Goal: Task Accomplishment & Management: Complete application form

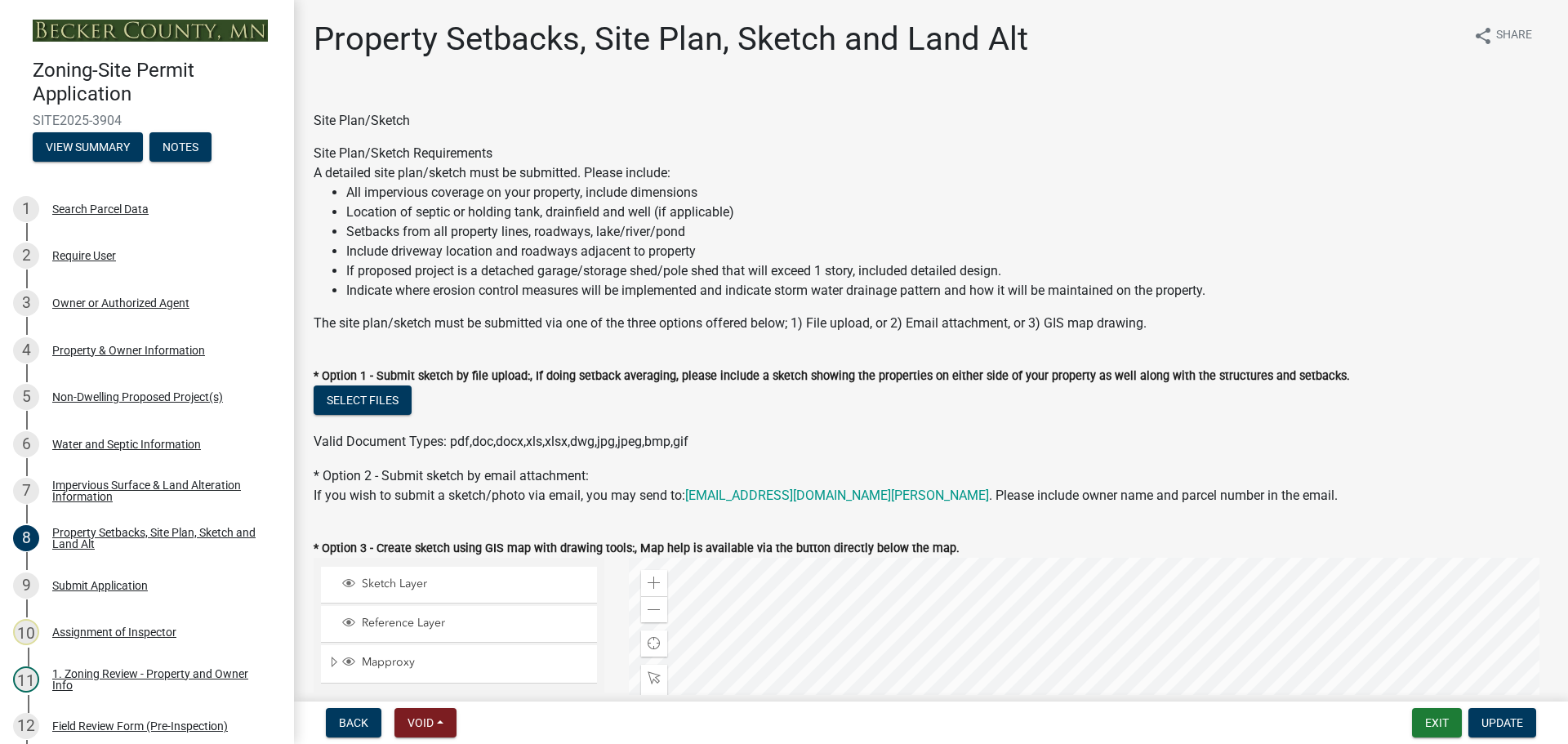
select select "d89fbfa0-1150-4954-b91c-9d482c9530a3"
select select "fd58f24c-a096-4195-863e-b494ea1fd324"
select select "12f785fb-c378-4b18-841c-21c73dc99083"
select select "12da6293-5841-4f5c-bd92-3658833964cd"
select select "27b2a8b4-abf6-463e-8c0c-7c5d2b4fe26f"
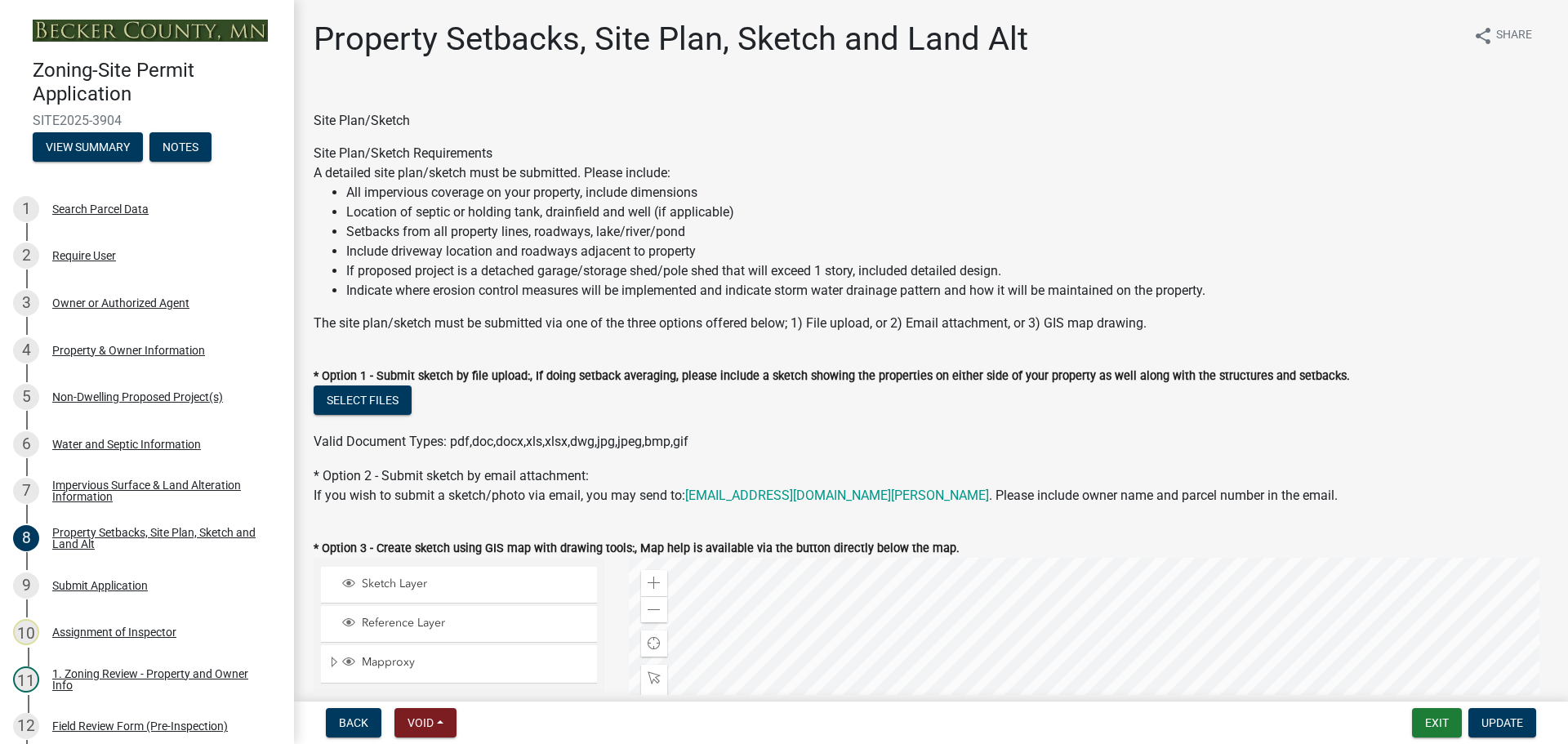
select select "28f6c7b2-2b88-4425-ae15-f67110f778a7"
select select "d61e3758-d187-40af-a435-5e09c3f3d509"
select select "c8b8ea71-7088-4e87-a493-7bc88cc2835b"
select select "1418c7e3-4054-4b00-84b5-d09b9560f30a"
select select "4421853d-5e11-4b64-95ec-6c47066881cc"
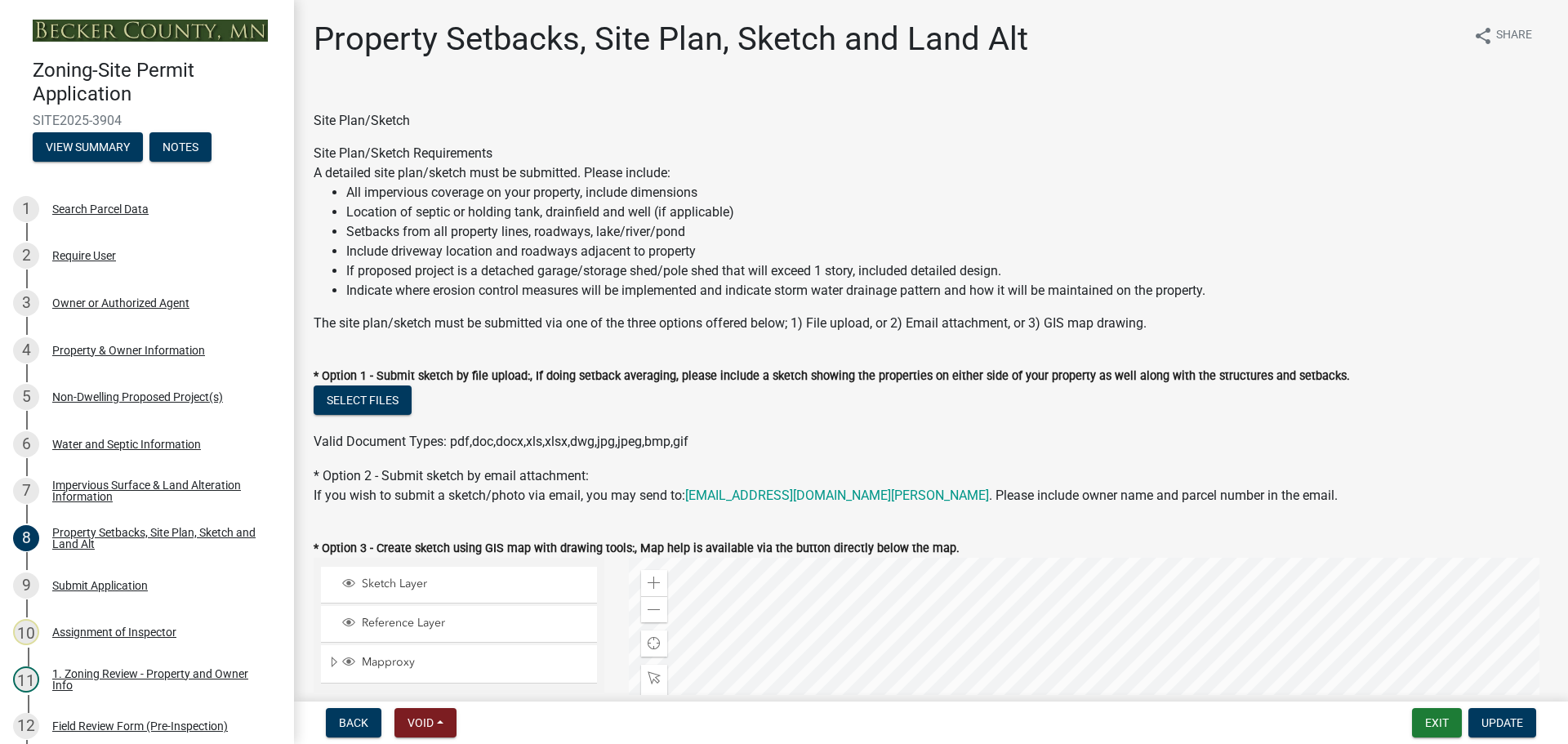
scroll to position [2042, 0]
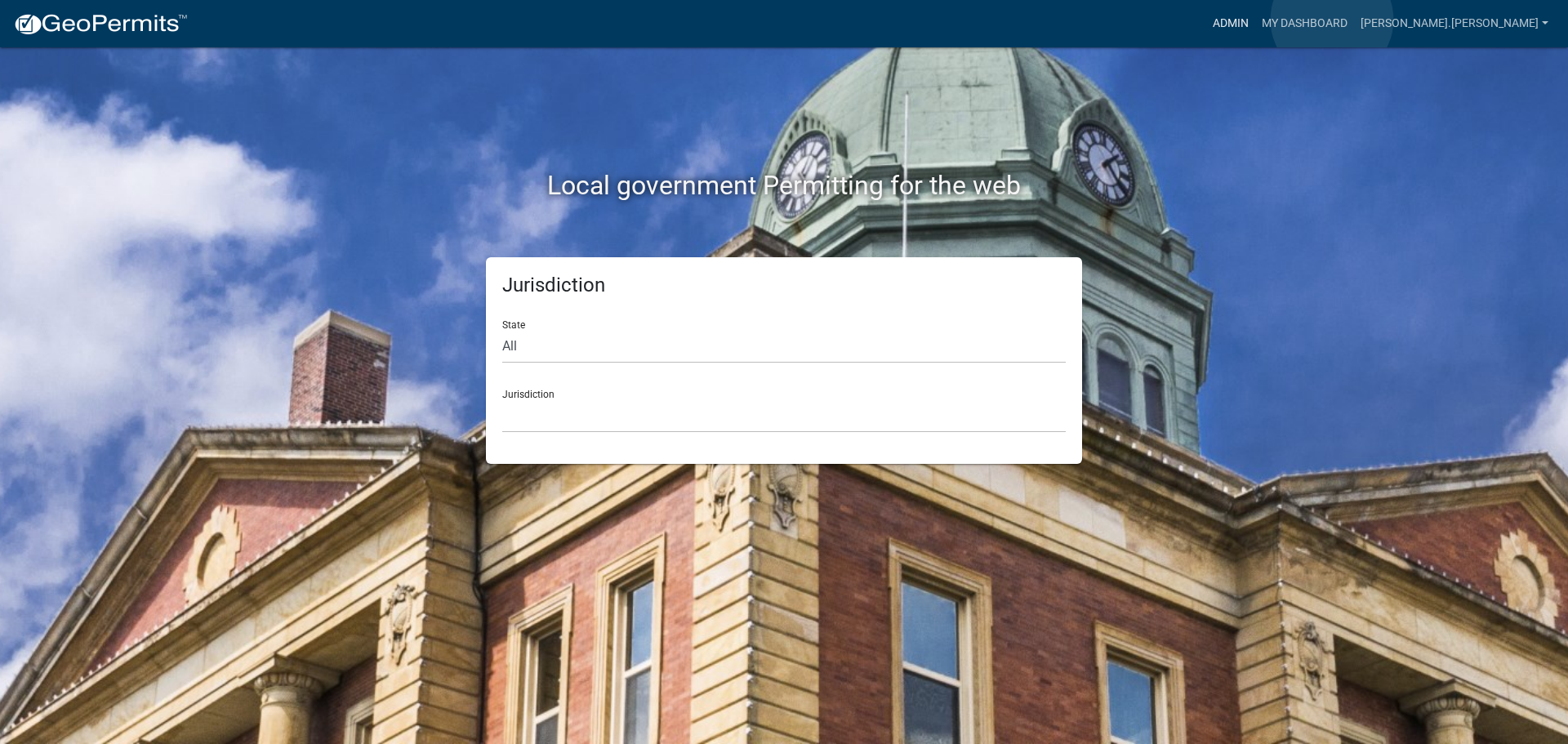
click at [1255, 19] on link "Admin" at bounding box center [1230, 24] width 49 height 31
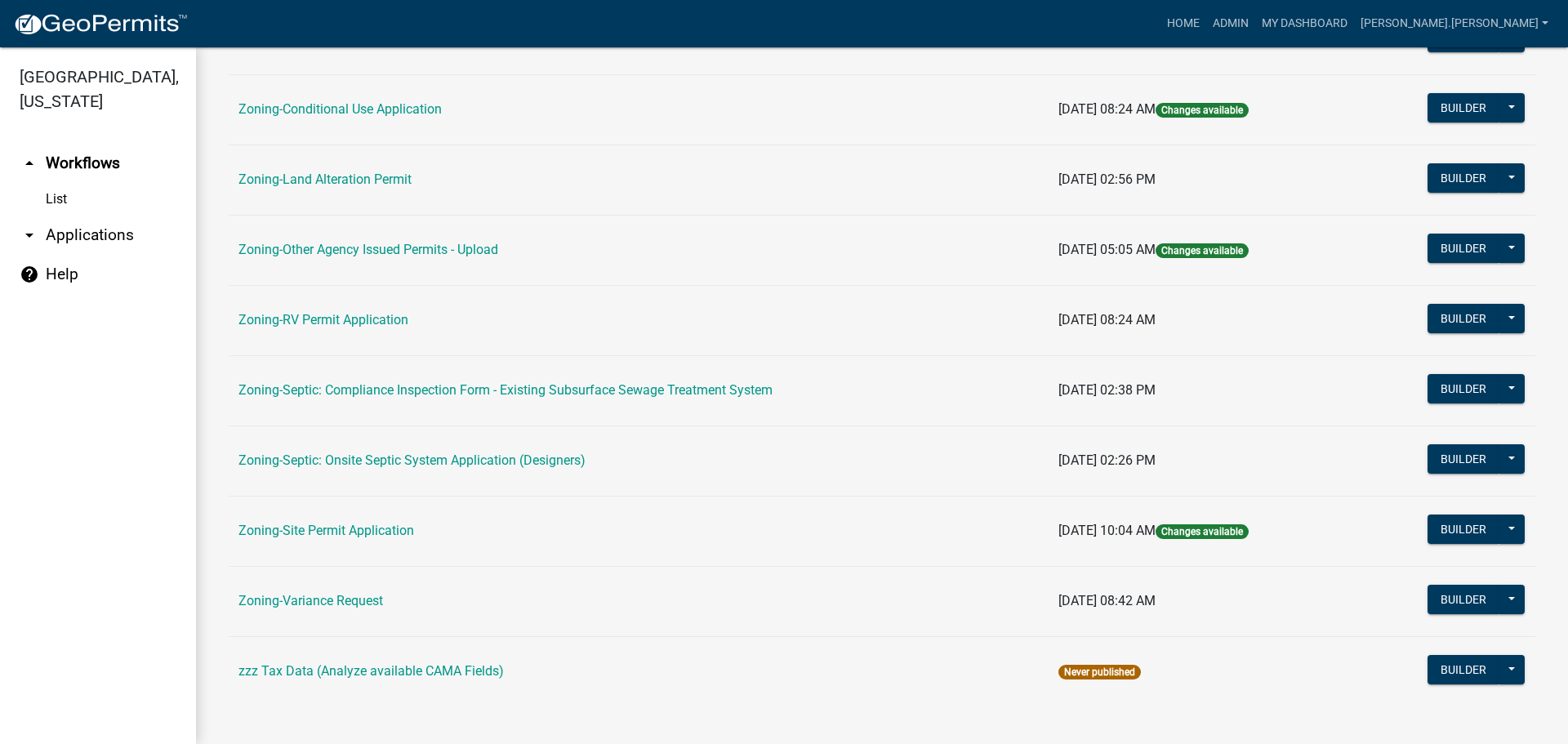
scroll to position [498, 0]
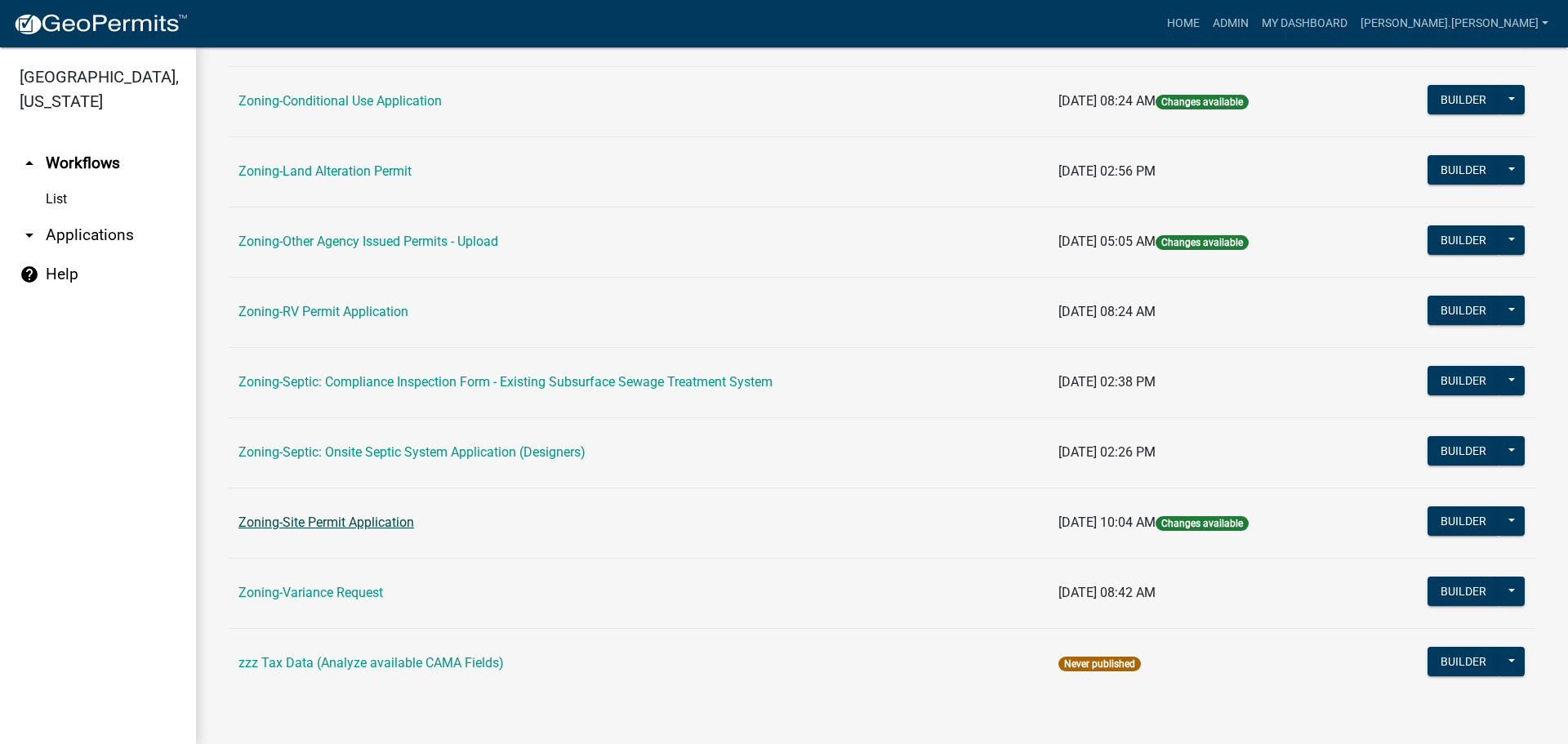
click at [360, 524] on link "Zoning-Site Permit Application" at bounding box center [326, 522] width 176 height 16
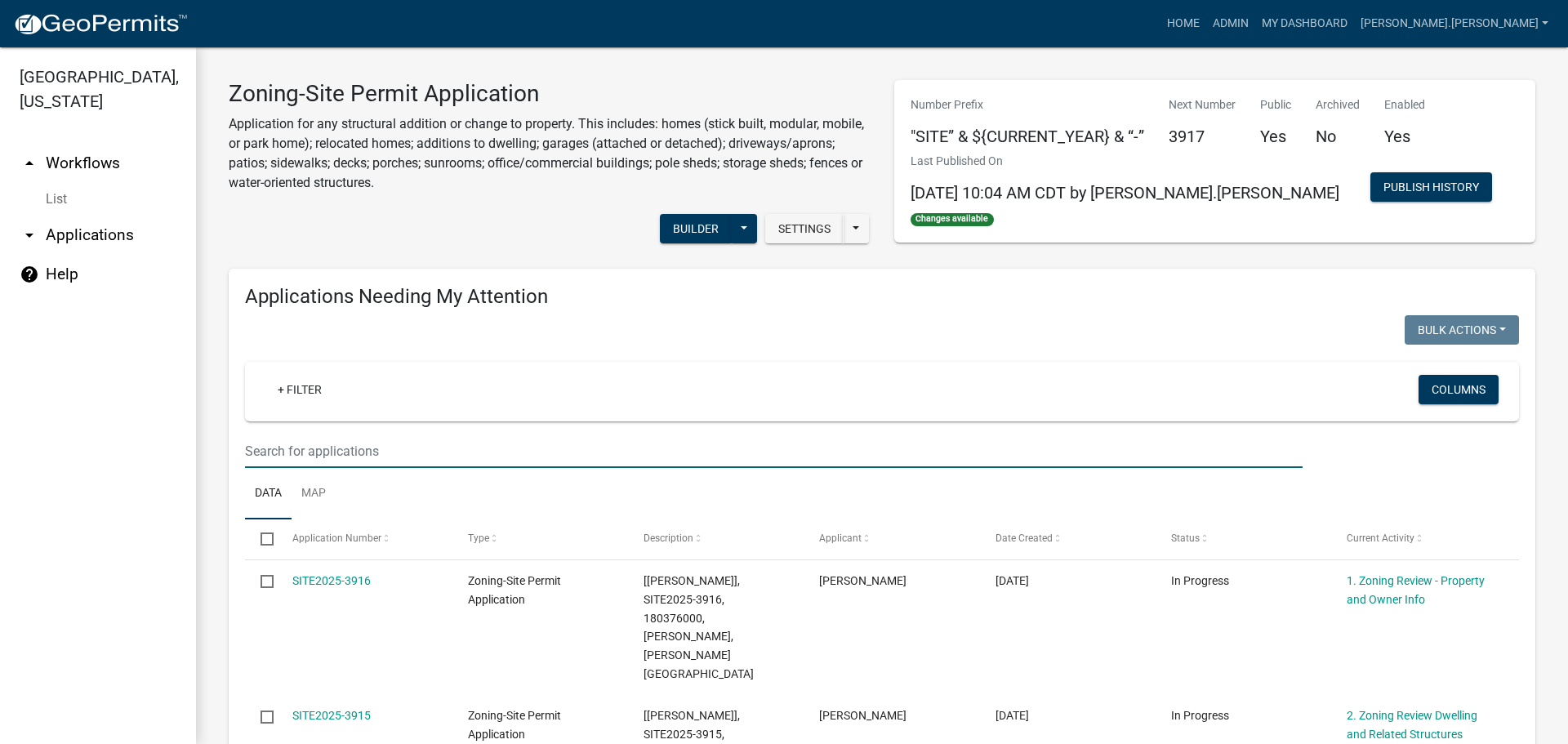
click at [369, 458] on input "text" at bounding box center [773, 451] width 1058 height 34
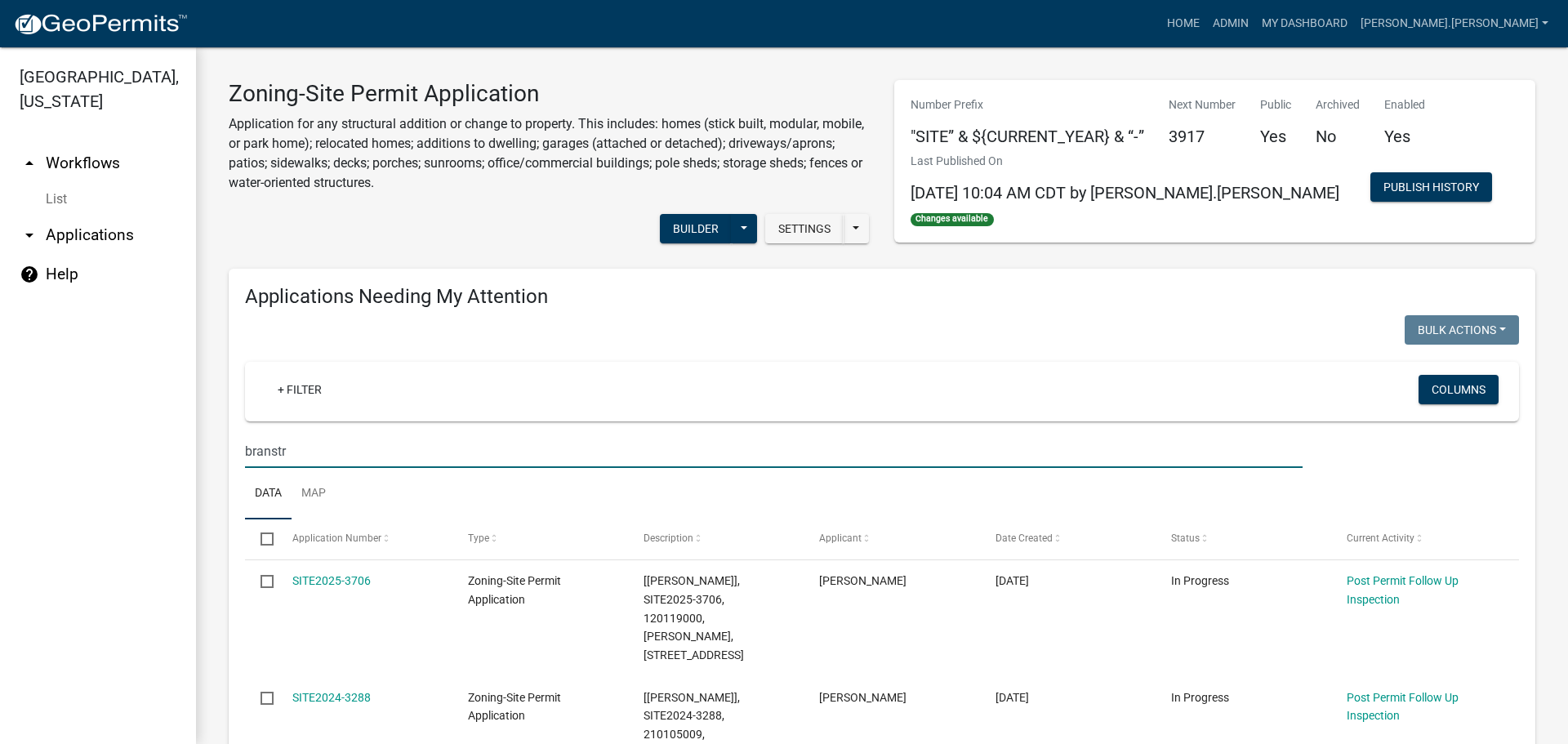
click at [268, 456] on input "branstr" at bounding box center [773, 451] width 1058 height 34
type input "branstr"
drag, startPoint x: 268, startPoint y: 456, endPoint x: 212, endPoint y: 478, distance: 60.2
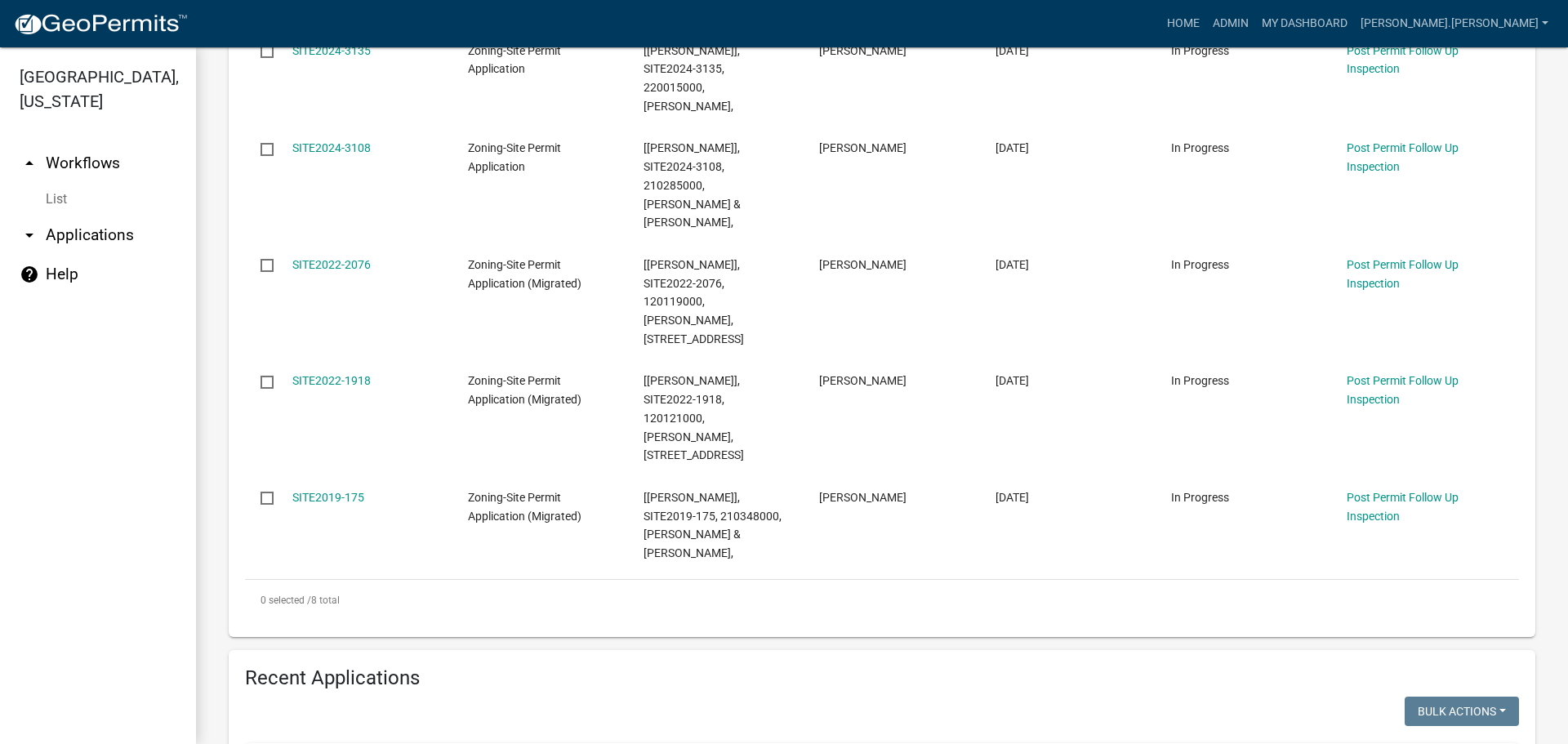
scroll to position [1307, 0]
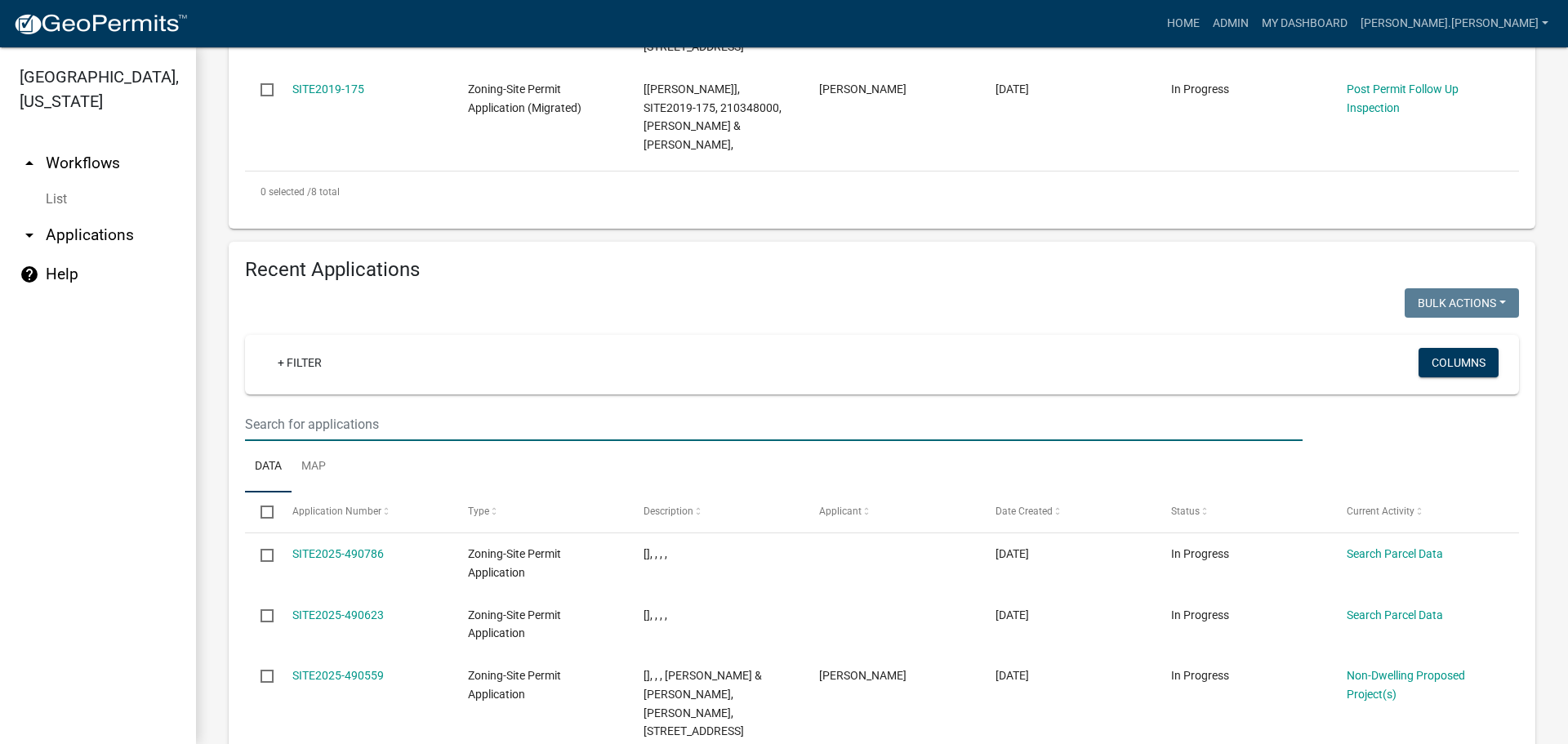
click at [387, 408] on input "text" at bounding box center [773, 424] width 1058 height 34
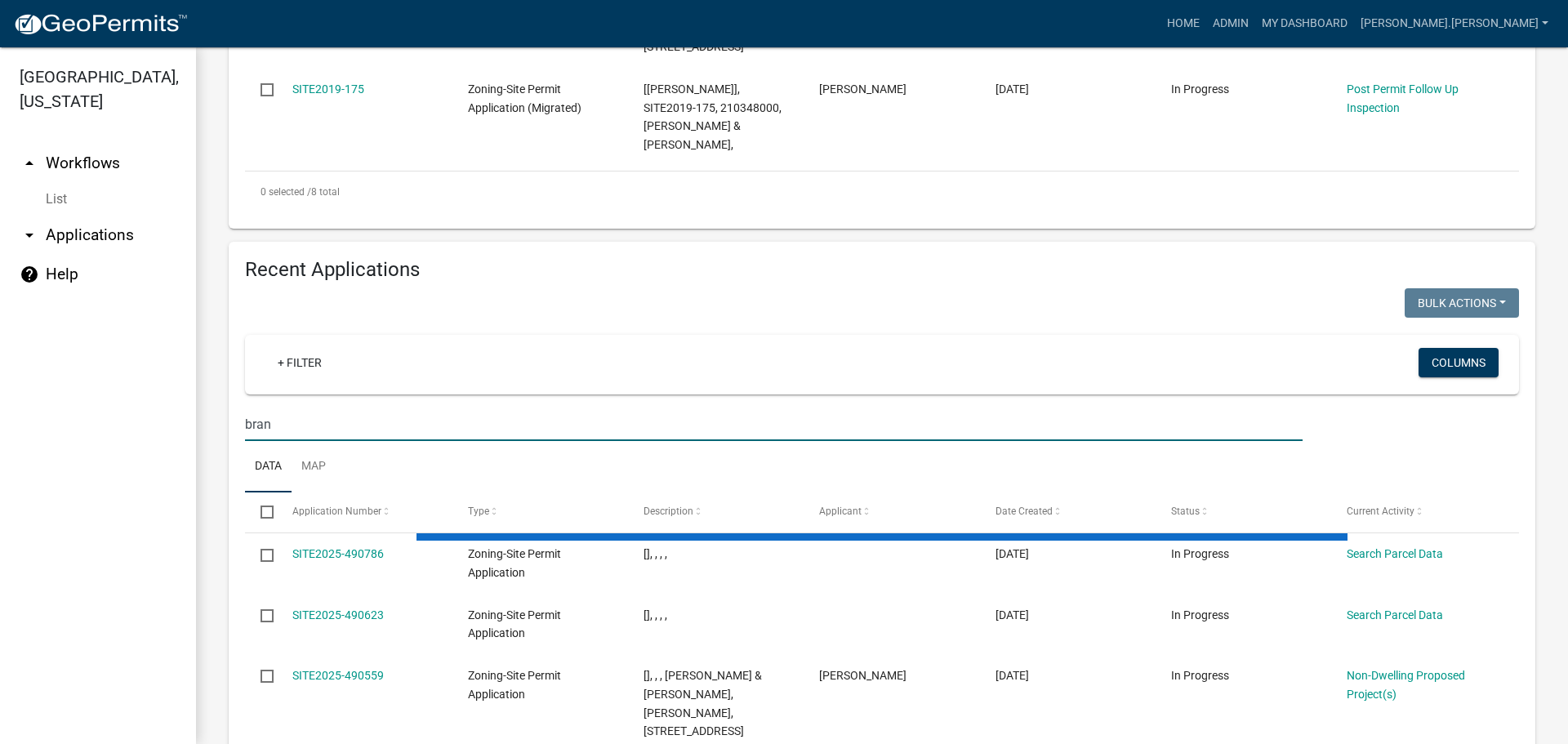
type input "branstrom"
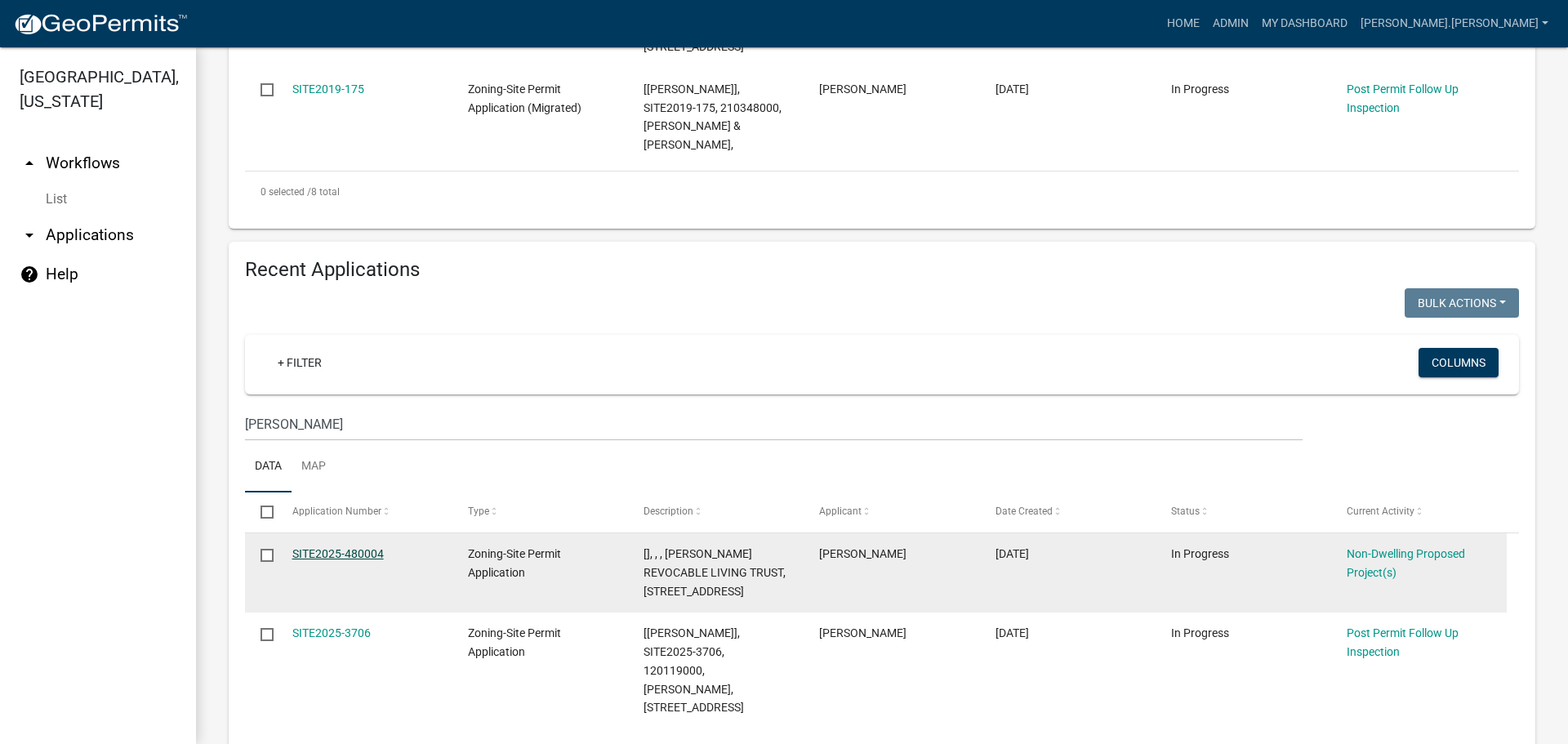
click at [341, 547] on link "SITE2025-480004" at bounding box center [338, 553] width 92 height 13
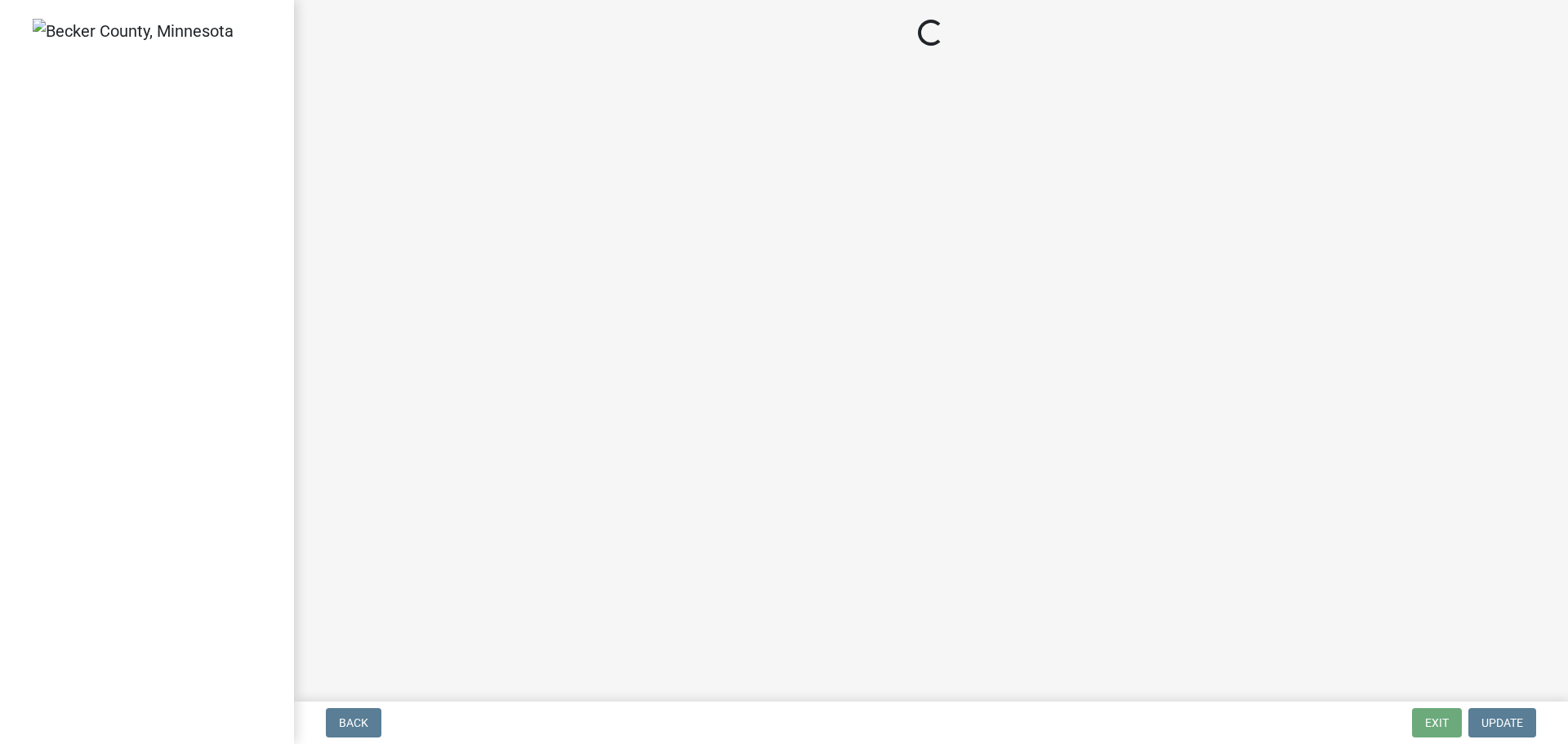
select select "45899473-49f8-456b-a472-3937cb76b7e8"
select select "68d85482-c11a-4398-9267-999385c995bf"
select select "c901b724-8e9a-499b-811d-f72064c7192a"
select select "2f5256da-032f-4d83-a987-757f6ff4d08a"
select select "258cbdbc-8629-455d-9fed-6a57bf82144e"
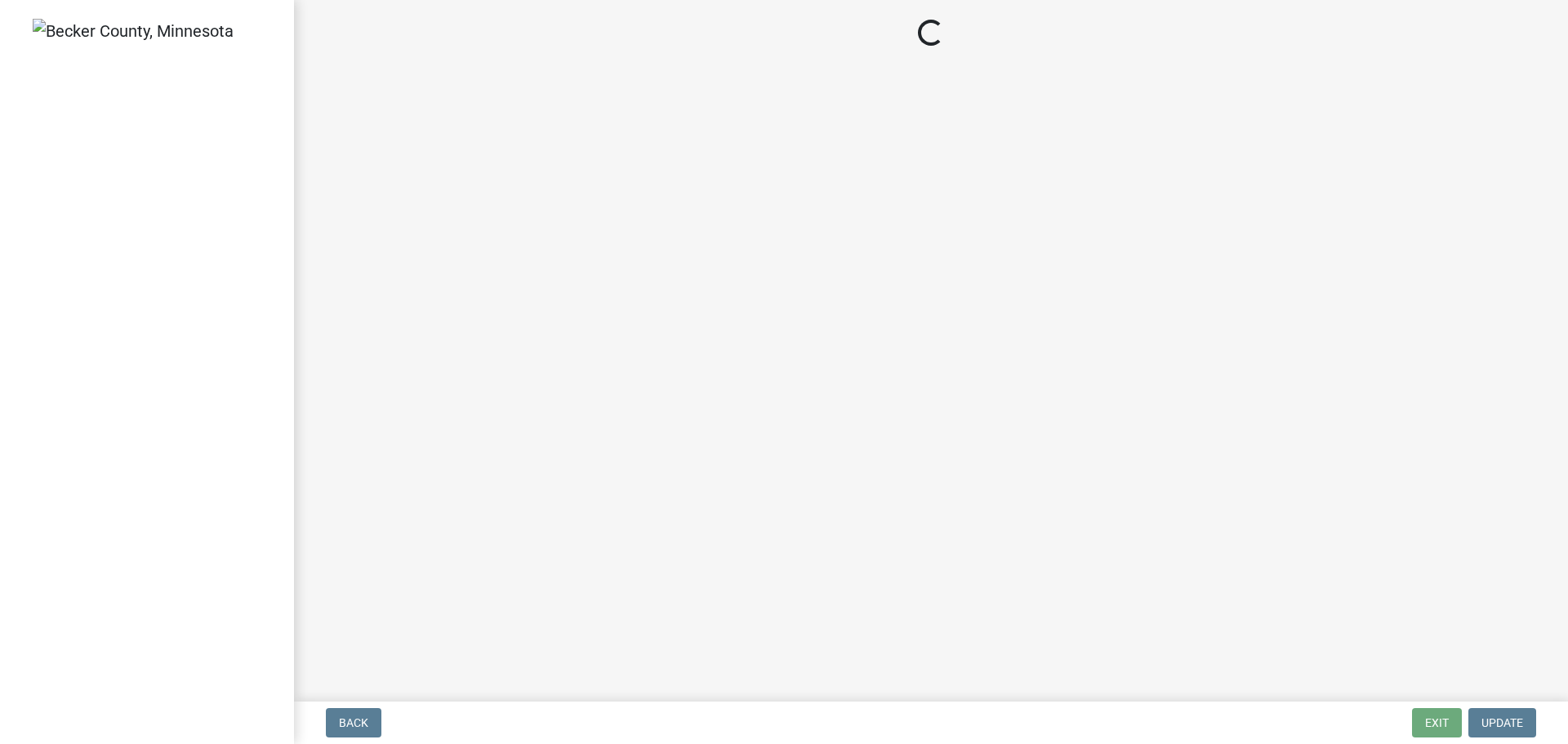
select select "13ff1540-f528-4da3-932f-6dbc07425acb"
select select "87a97cb6-10b3-4f77-8f17-3c250889afe5"
select select "39540267-234b-427f-8e85-adaa3ae8845c"
select select "e62d2446-d9c7-4970-9fab-0f1dd7e821ee"
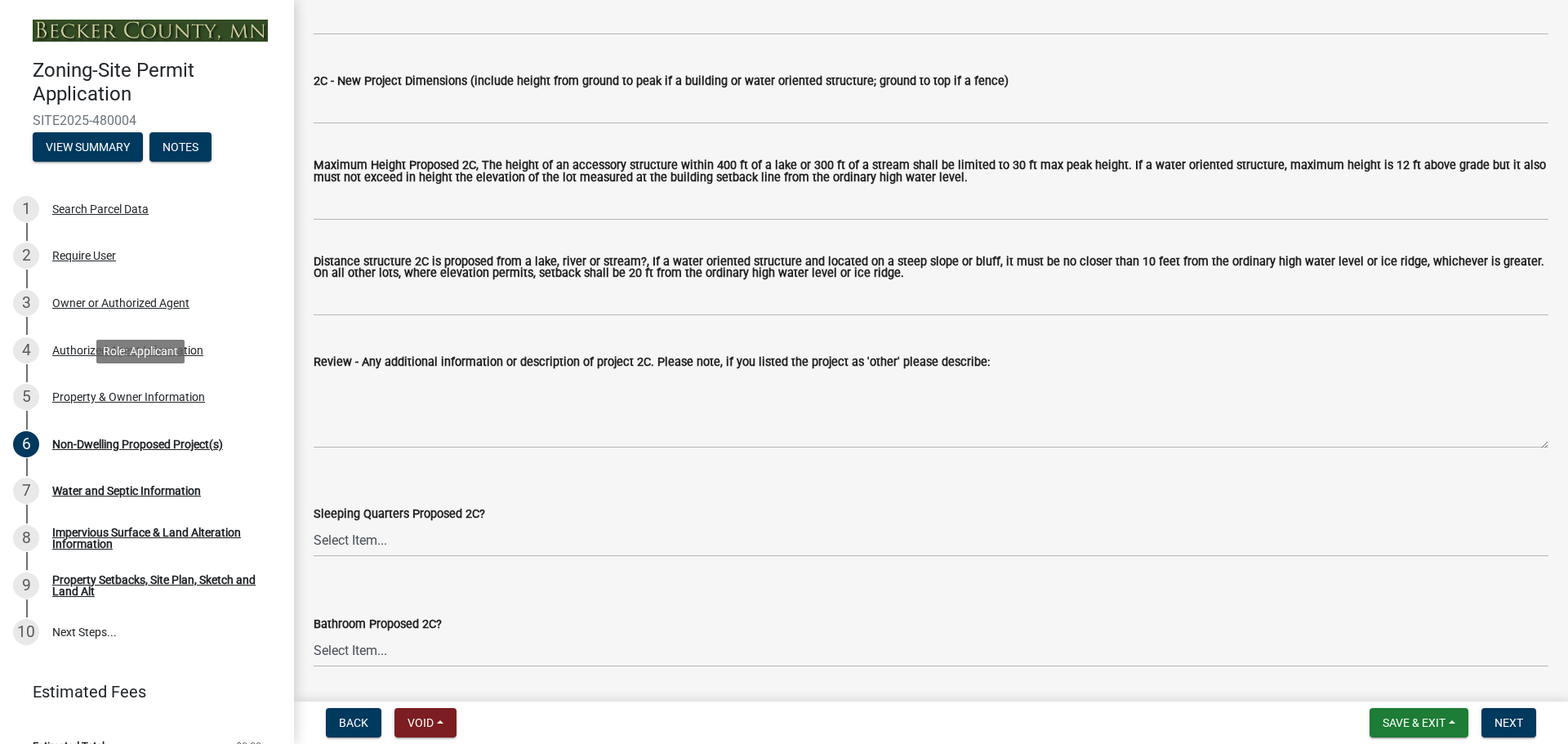
click at [108, 398] on div "Property & Owner Information" at bounding box center [128, 397] width 153 height 11
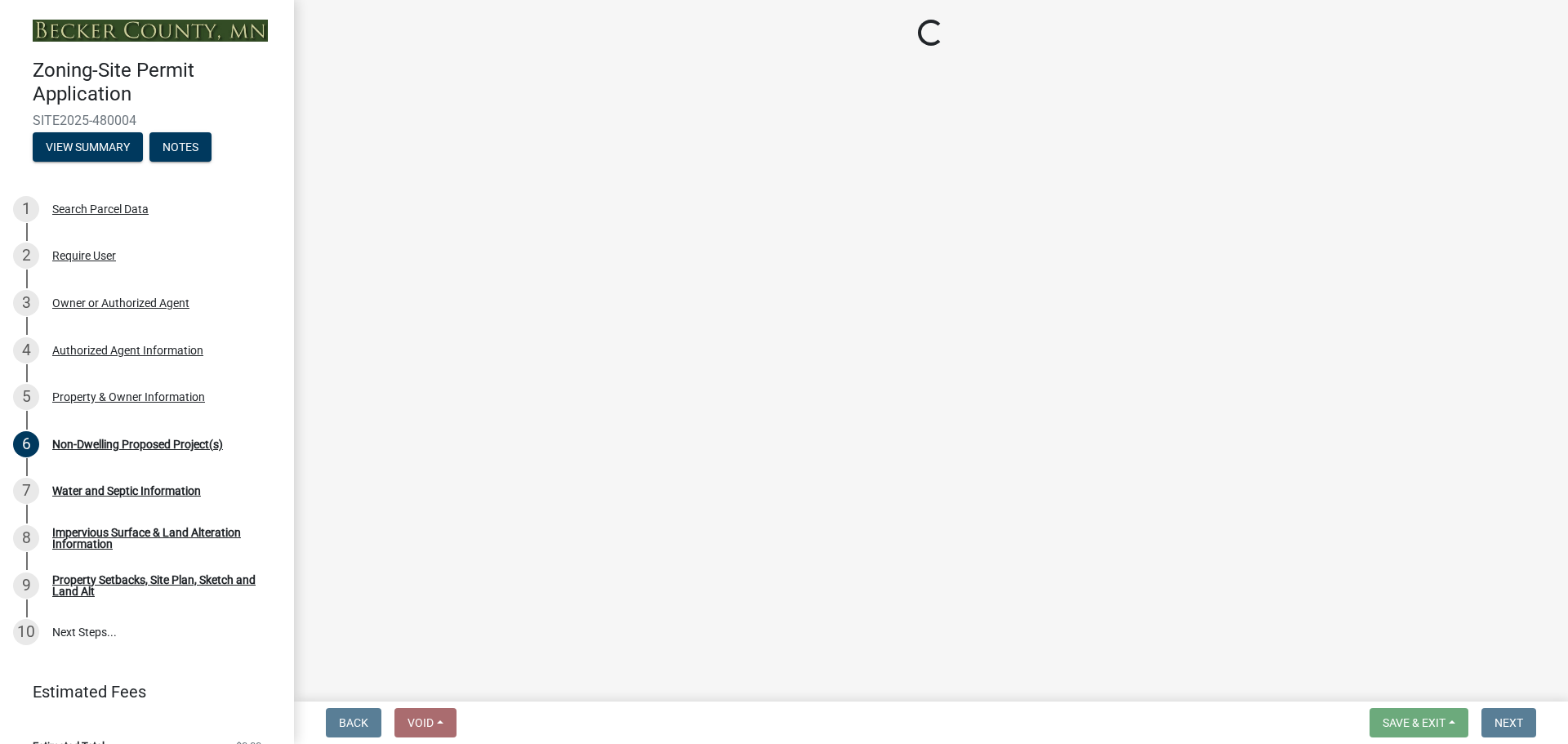
select select "952c78ef-3603-428b-9a7a-234fefdcef74"
select select "fcf6d223-6c57-4dc5-b63a-a94704169022"
select select "5a5634ed-f11e-4c7b-90e1-096e6cfd17b9"
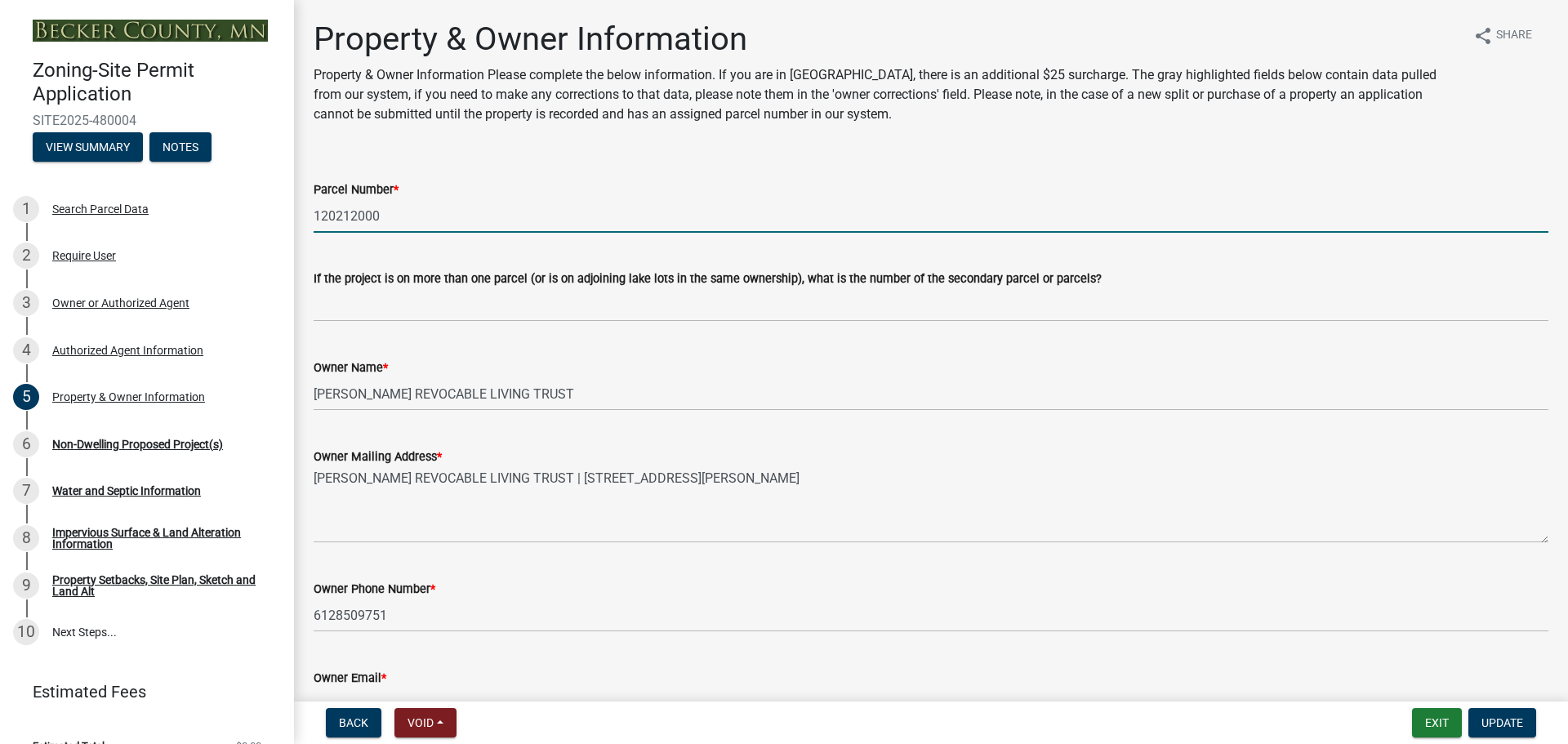
click at [347, 217] on input "120212000" at bounding box center [931, 216] width 1235 height 34
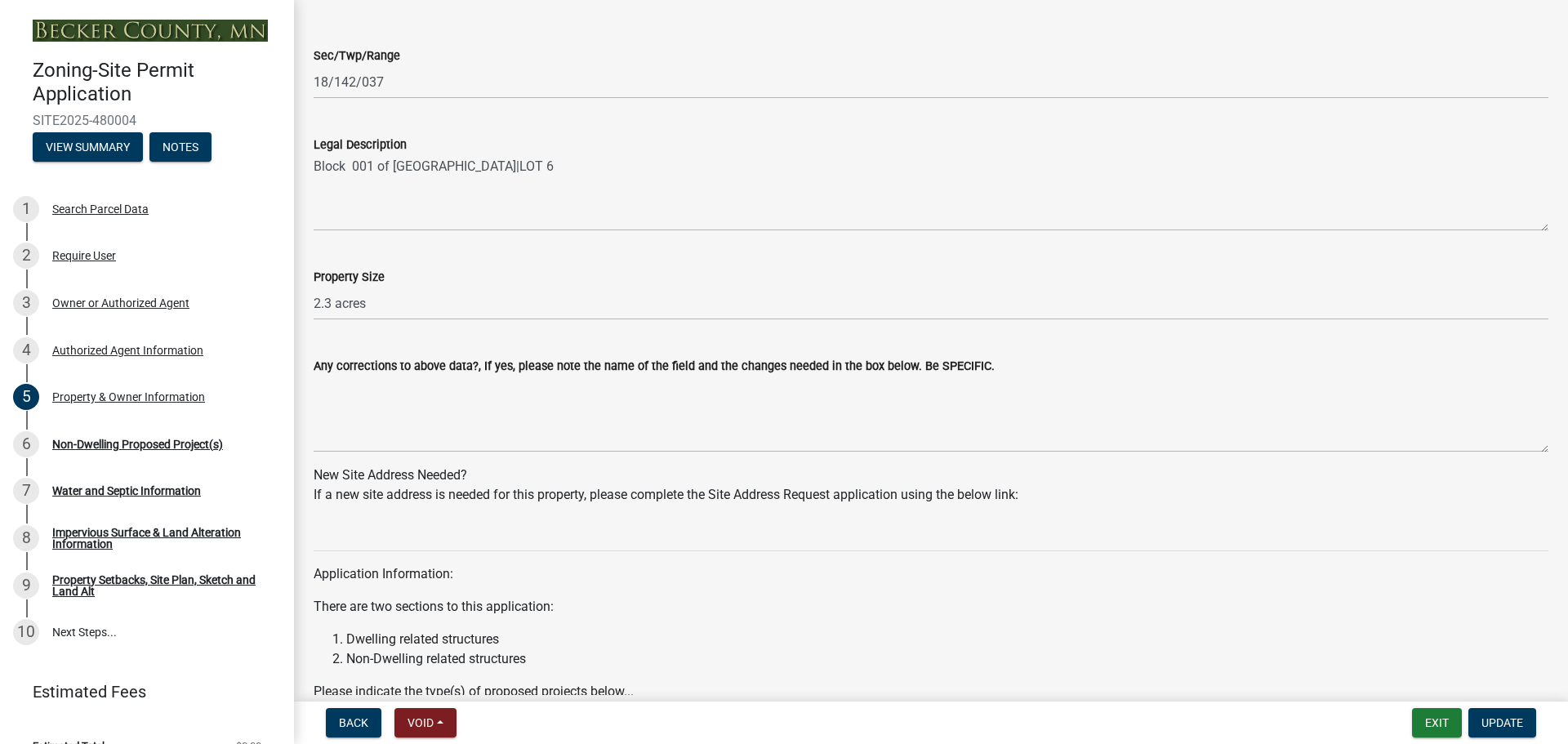
scroll to position [1463, 0]
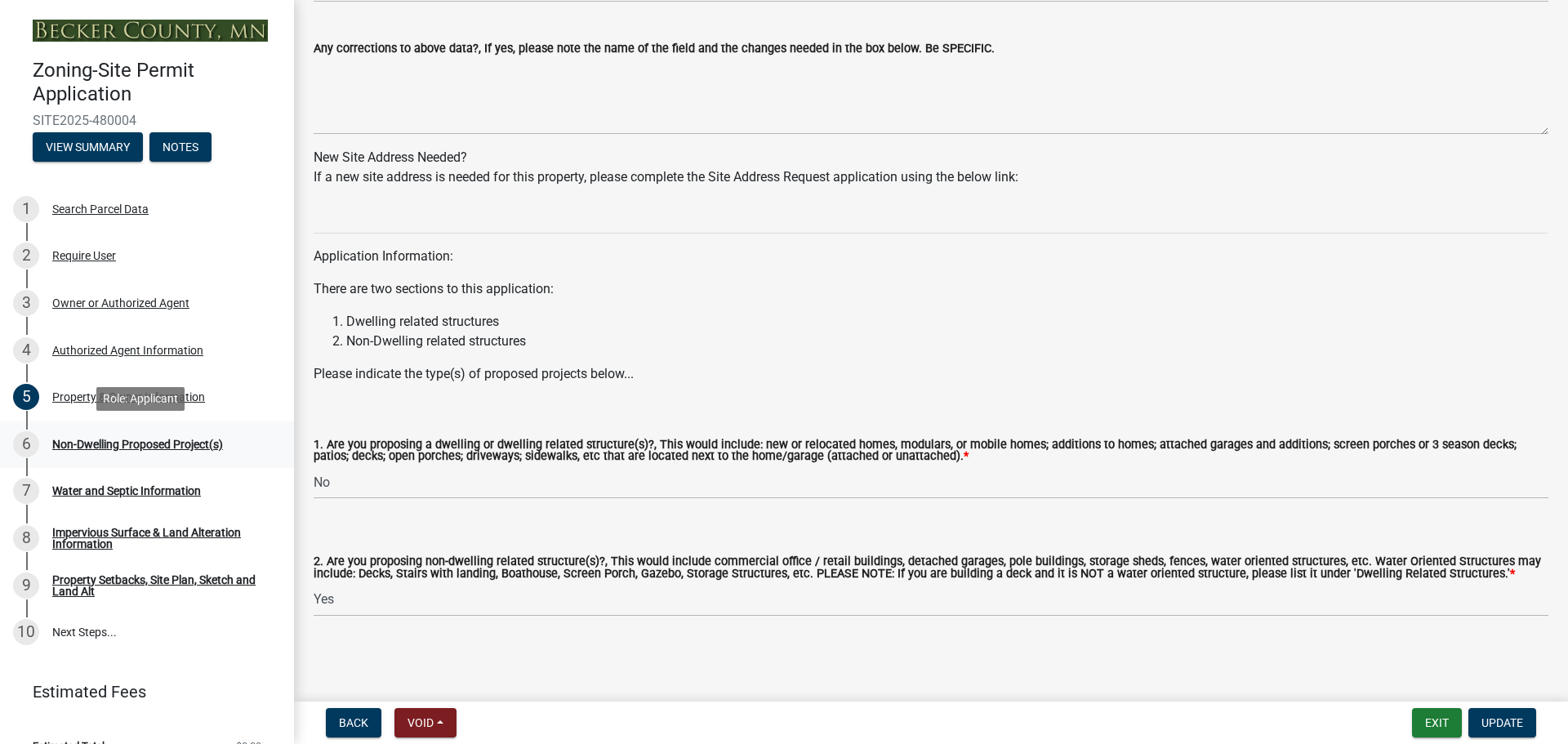
click at [205, 435] on div "6 Non-Dwelling Proposed Project(s)" at bounding box center [140, 444] width 255 height 27
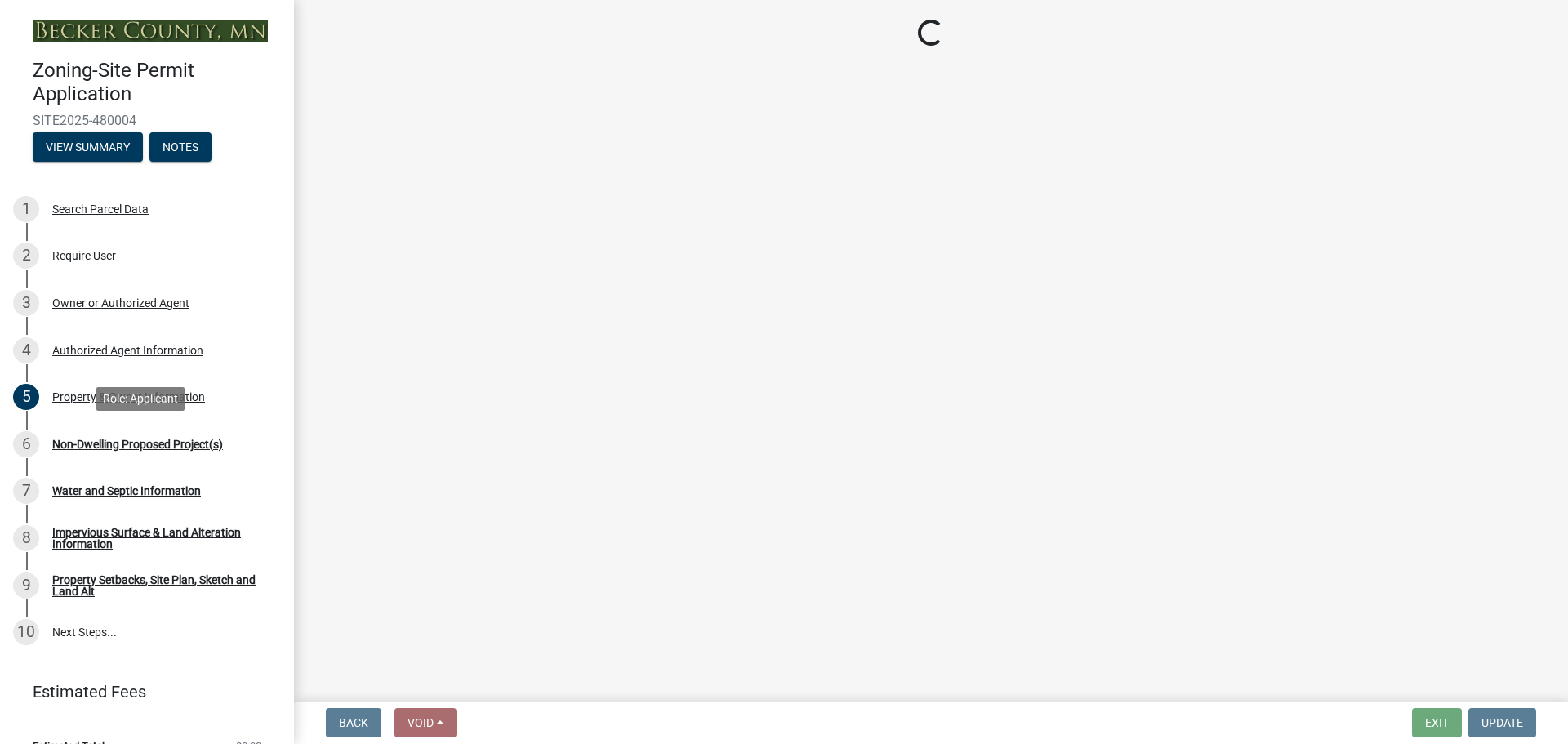
select select "45899473-49f8-456b-a472-3937cb76b7e8"
select select "68d85482-c11a-4398-9267-999385c995bf"
select select "c901b724-8e9a-499b-811d-f72064c7192a"
select select "2f5256da-032f-4d83-a987-757f6ff4d08a"
select select "258cbdbc-8629-455d-9fed-6a57bf82144e"
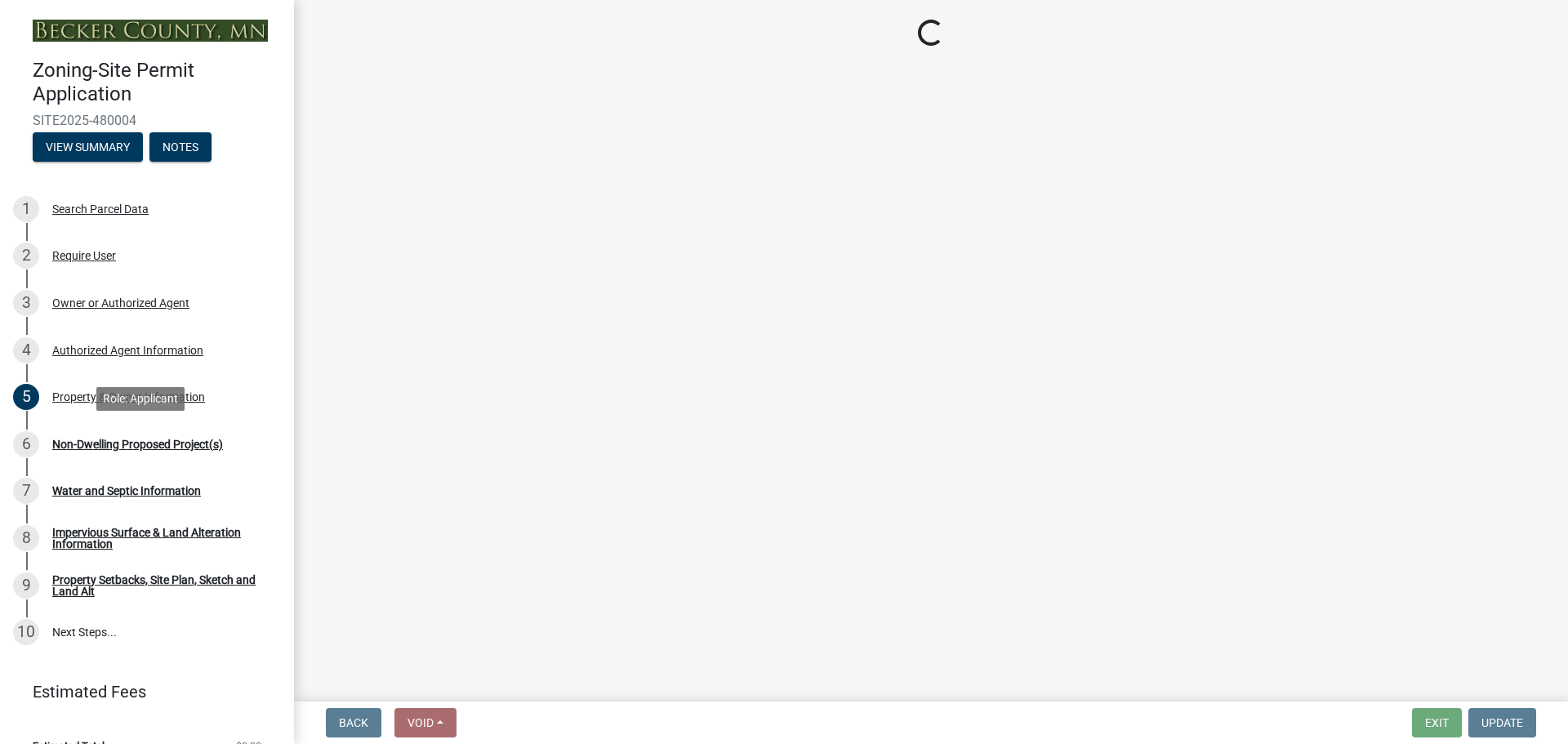
select select "13ff1540-f528-4da3-932f-6dbc07425acb"
select select "87a97cb6-10b3-4f77-8f17-3c250889afe5"
select select "39540267-234b-427f-8e85-adaa3ae8845c"
select select "e62d2446-d9c7-4970-9fab-0f1dd7e821ee"
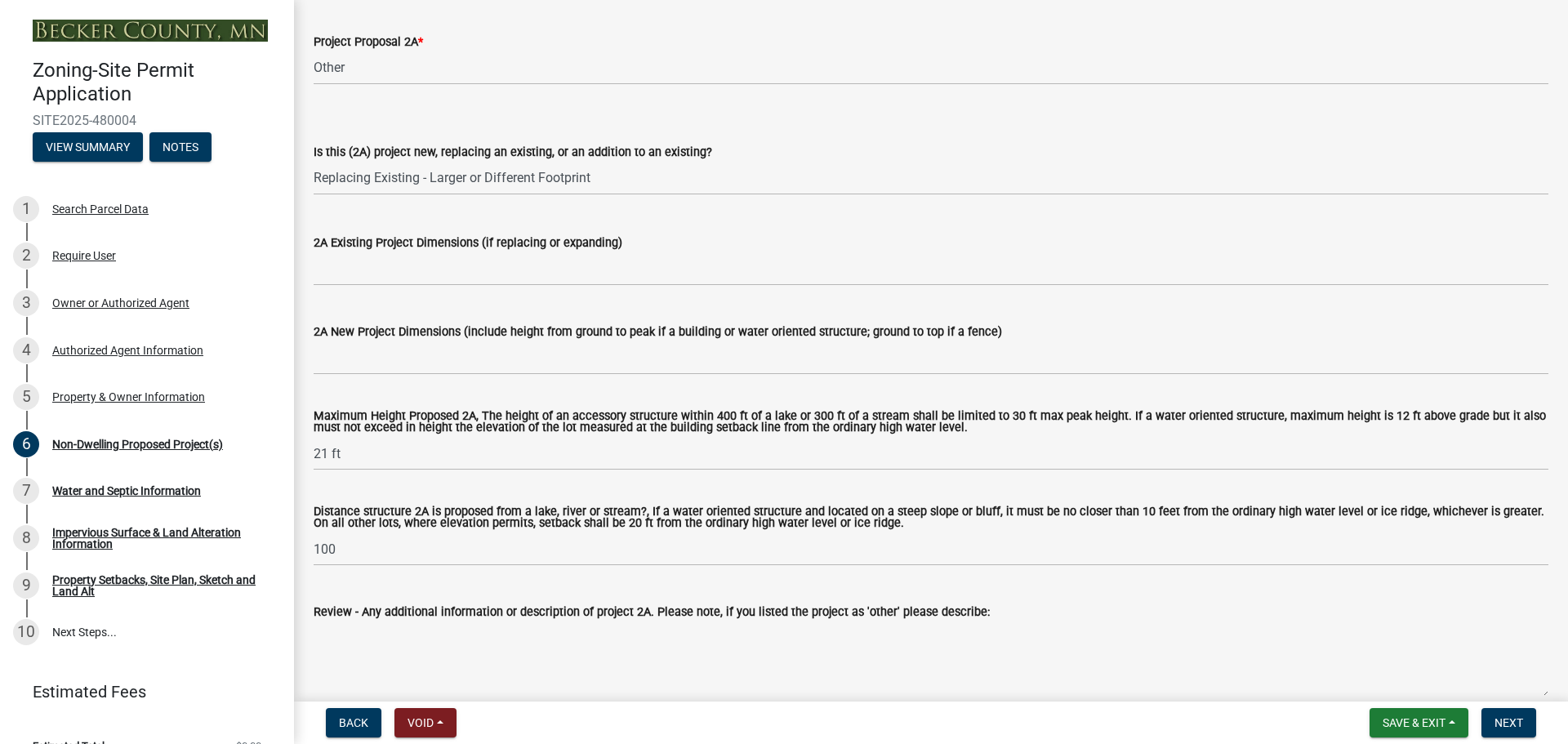
scroll to position [327, 0]
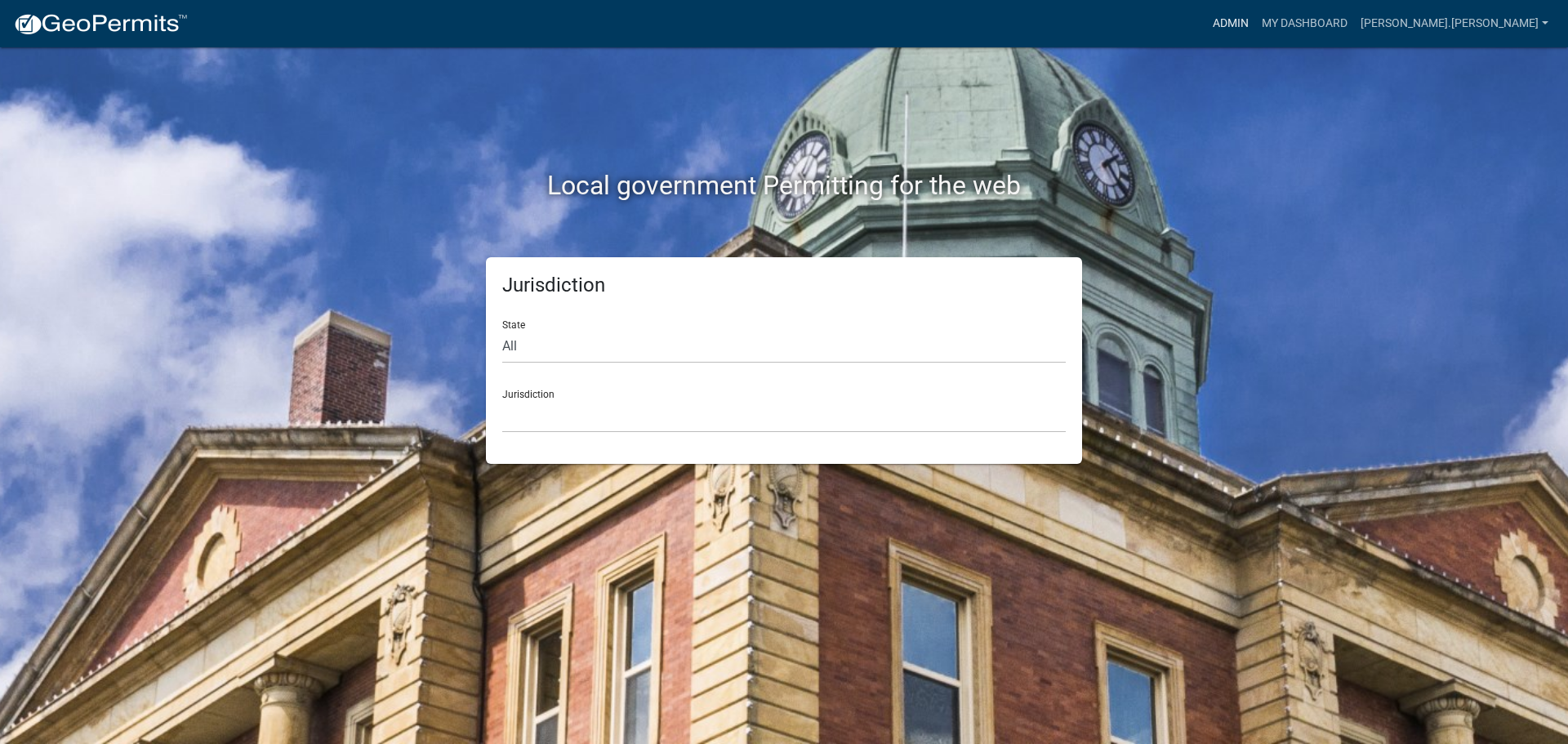
click at [1255, 22] on link "Admin" at bounding box center [1230, 24] width 49 height 31
click at [1255, 14] on link "Admin" at bounding box center [1230, 24] width 49 height 31
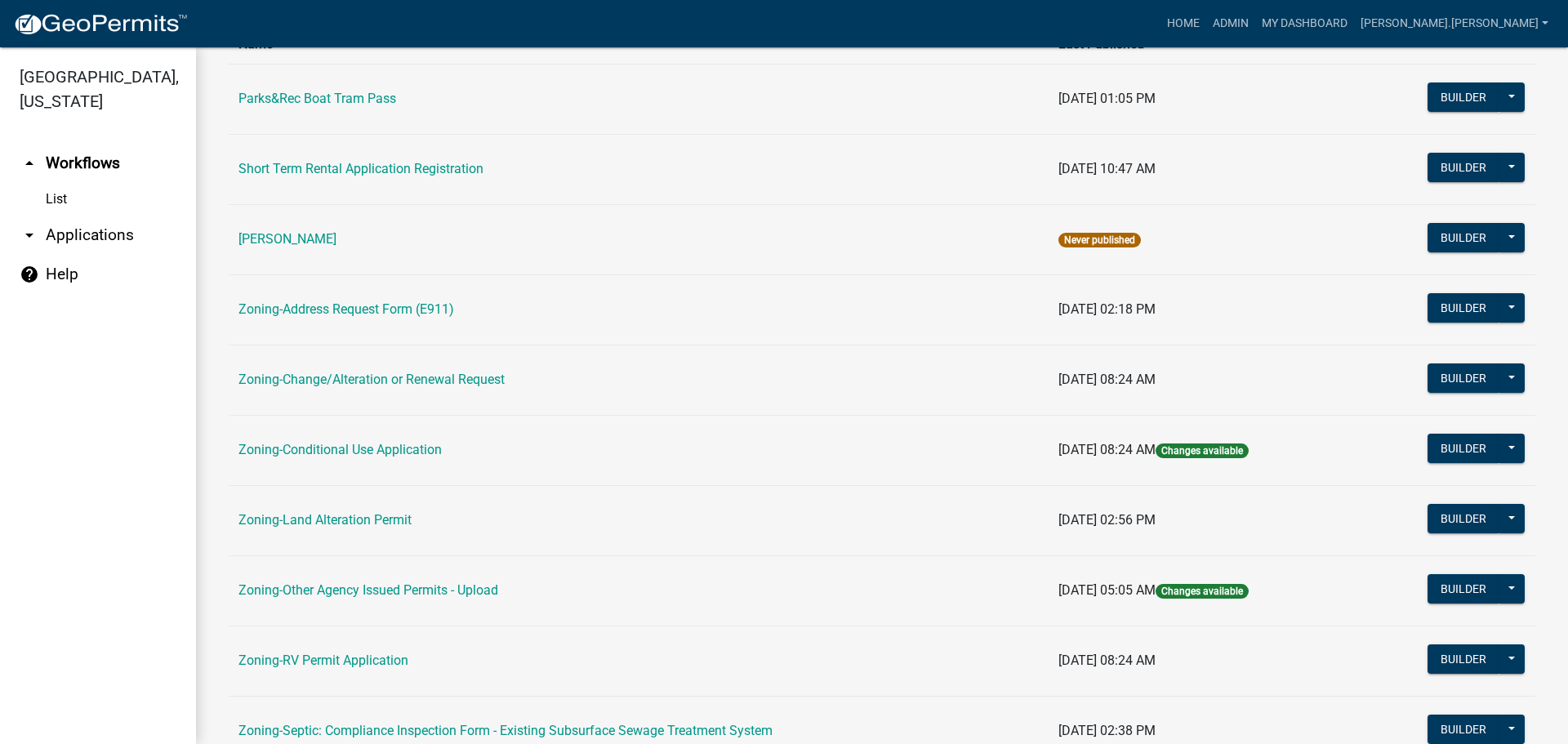
scroll to position [409, 0]
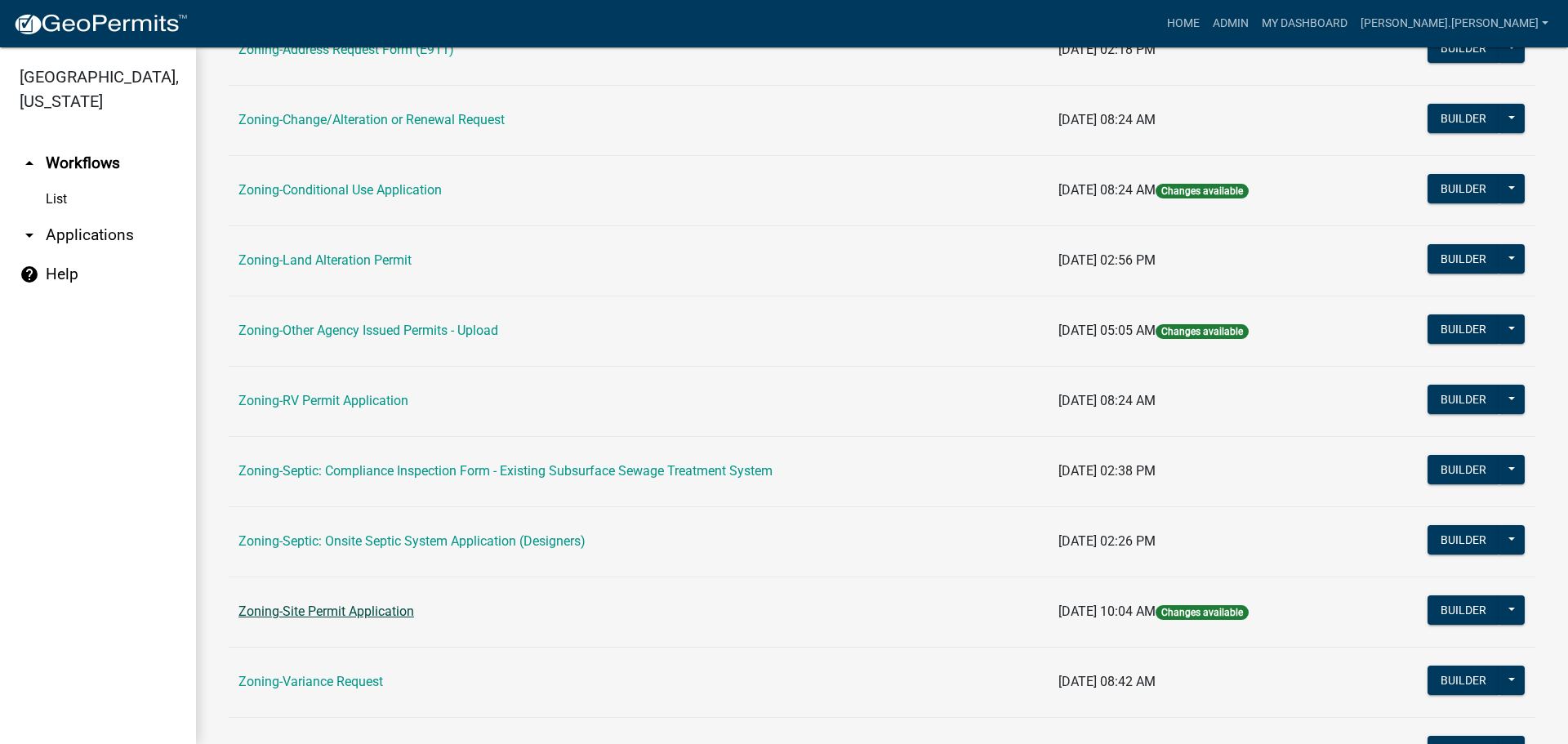
click at [337, 610] on link "Zoning-Site Permit Application" at bounding box center [326, 611] width 176 height 16
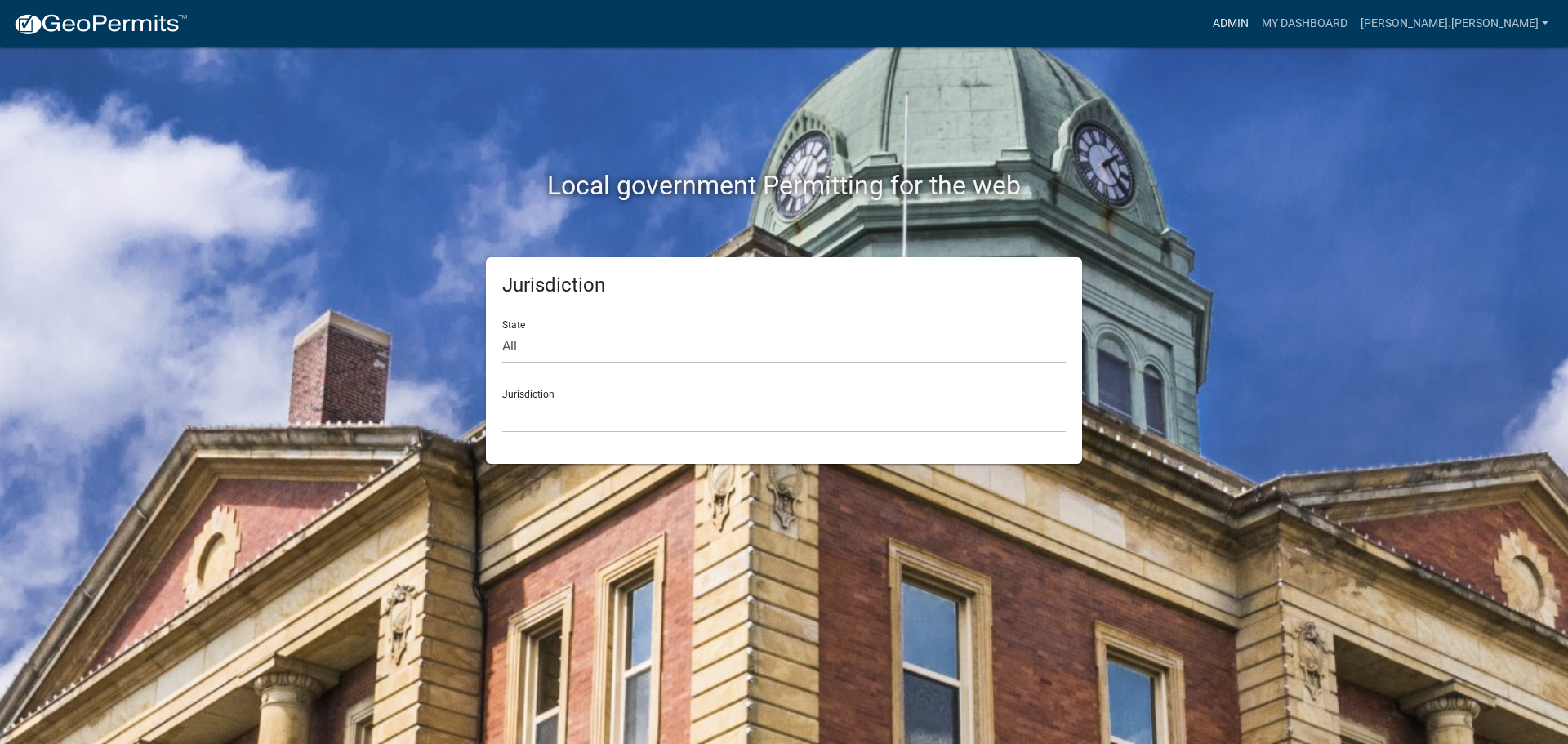
click at [1255, 24] on link "Admin" at bounding box center [1230, 24] width 49 height 31
